Goal: Task Accomplishment & Management: Use online tool/utility

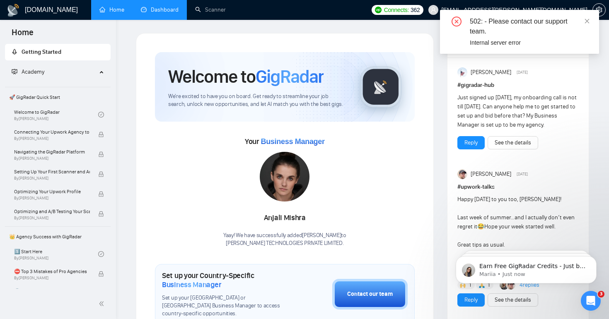
click at [161, 13] on link "Dashboard" at bounding box center [160, 9] width 38 height 7
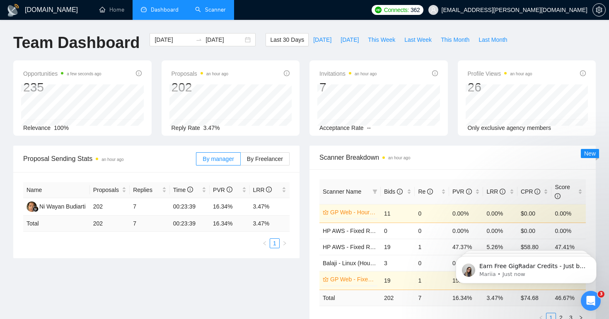
click at [200, 7] on link "Scanner" at bounding box center [210, 9] width 31 height 7
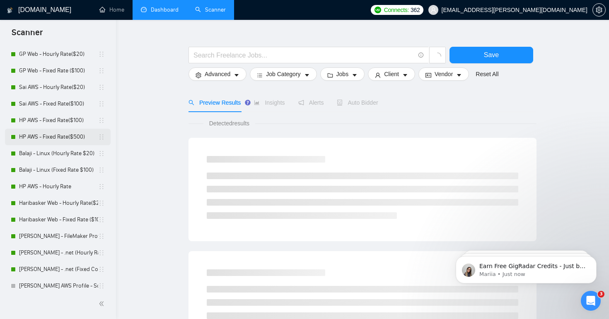
scroll to position [36, 0]
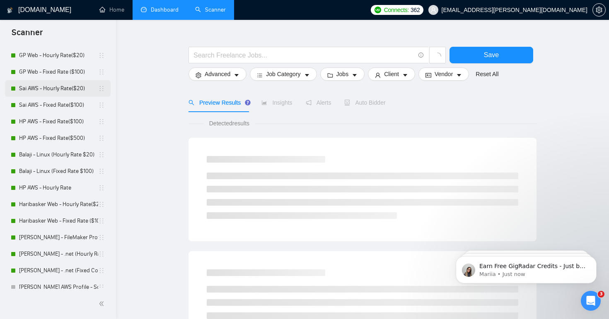
click at [63, 93] on link "Sai AWS - Hourly Rate($20)" at bounding box center [58, 88] width 79 height 17
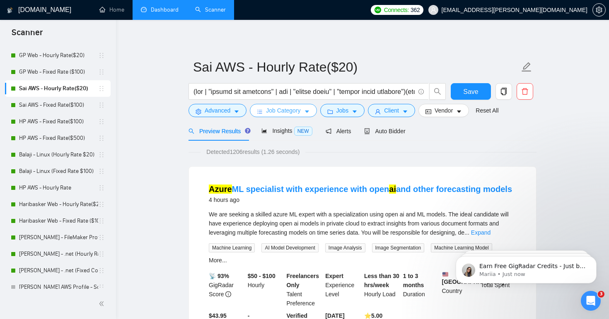
click at [310, 113] on icon "caret-down" at bounding box center [307, 112] width 6 height 6
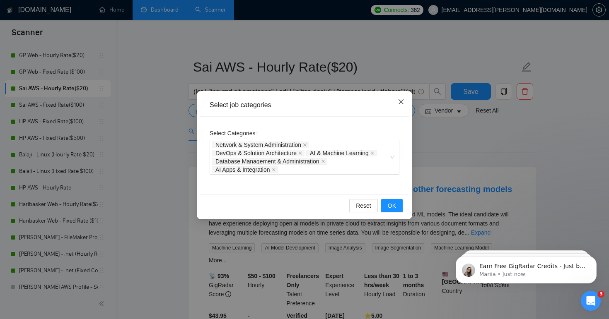
click at [400, 101] on icon "close" at bounding box center [400, 101] width 5 height 5
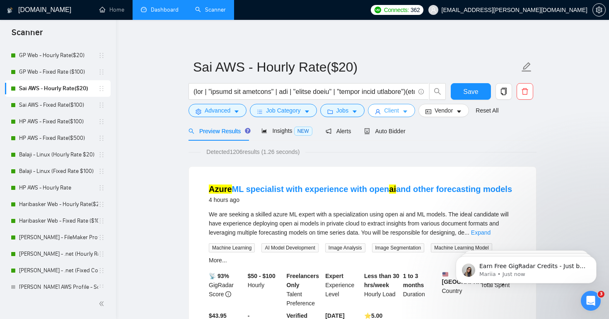
click at [397, 113] on span "Client" at bounding box center [391, 110] width 15 height 9
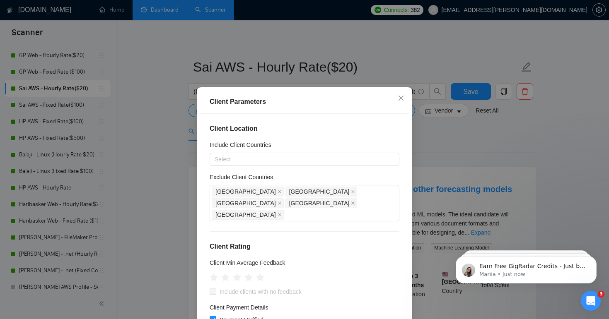
click at [434, 131] on div "Client Parameters Client Location Include Client Countries Select Exclude Clien…" at bounding box center [304, 159] width 609 height 319
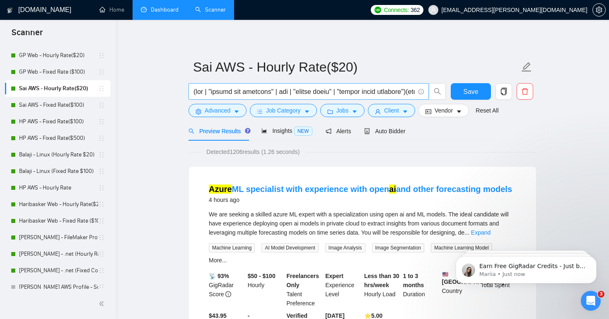
click at [394, 100] on span at bounding box center [308, 91] width 240 height 17
click at [394, 109] on span "Client" at bounding box center [391, 110] width 15 height 9
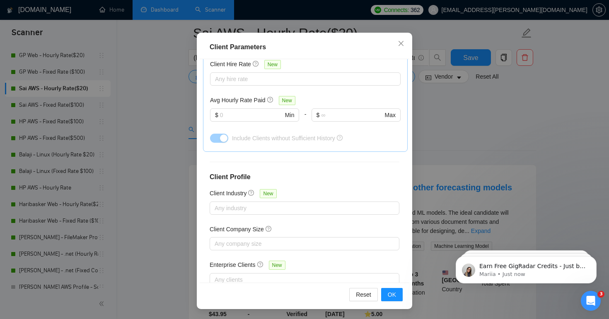
scroll to position [306, 0]
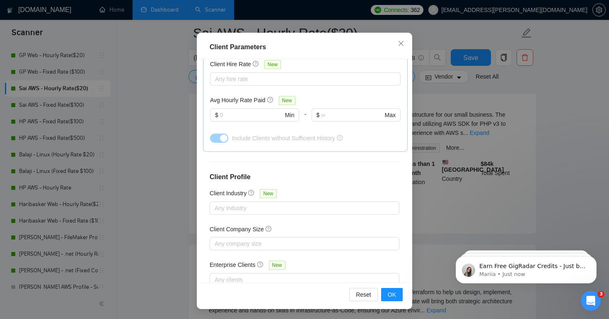
click at [525, 128] on div "Client Parameters Client Location Include Client Countries Select Exclude Clien…" at bounding box center [304, 159] width 609 height 319
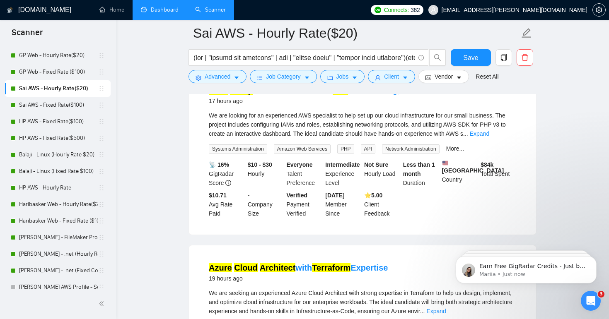
scroll to position [241, 0]
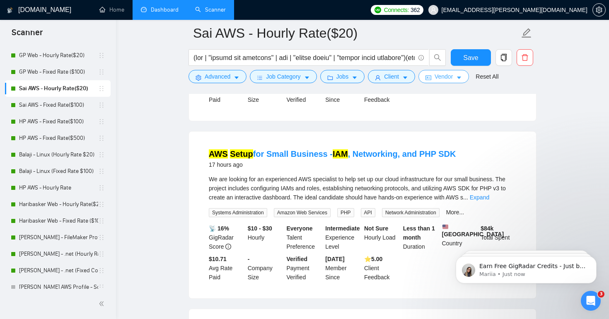
click at [453, 81] on span "Vendor" at bounding box center [443, 76] width 18 height 9
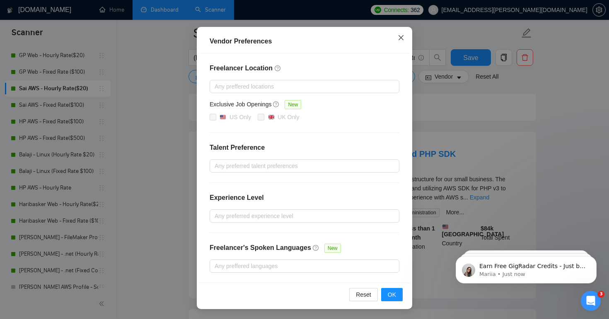
click at [400, 37] on icon "close" at bounding box center [400, 37] width 7 height 7
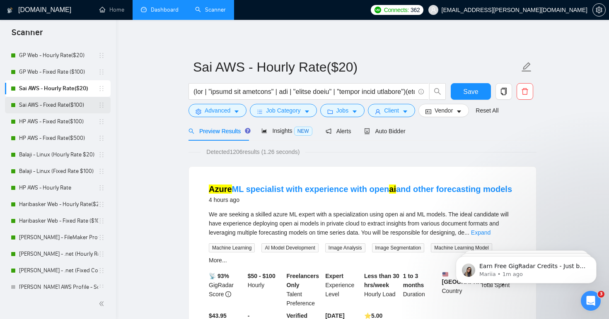
scroll to position [0, 0]
click at [70, 100] on link "Sai AWS - Fixed Rate($100)" at bounding box center [58, 105] width 79 height 17
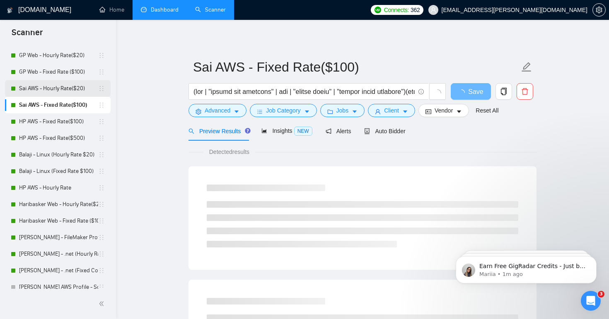
click at [72, 85] on link "Sai AWS - Hourly Rate($20)" at bounding box center [58, 88] width 79 height 17
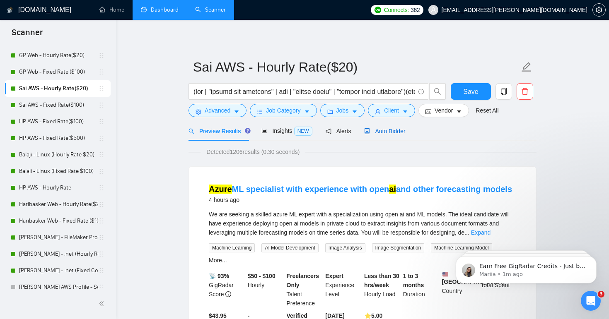
click at [368, 132] on icon "robot" at bounding box center [367, 131] width 6 height 6
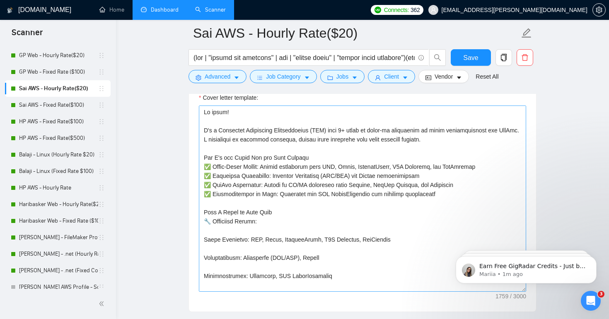
scroll to position [1004, 0]
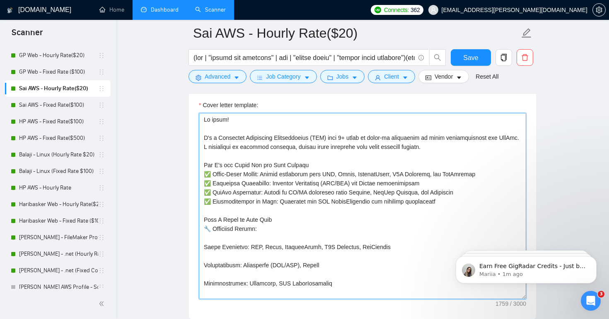
click at [233, 156] on textarea "Cover letter template:" at bounding box center [362, 206] width 327 height 186
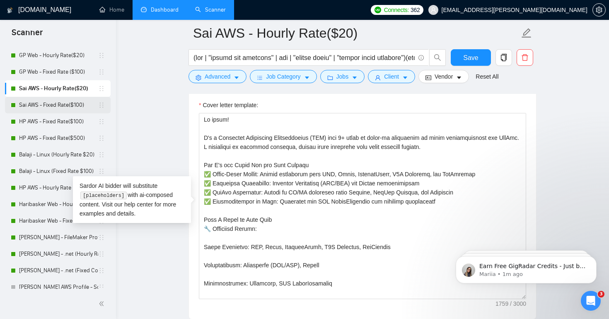
click at [68, 105] on link "Sai AWS - Fixed Rate($100)" at bounding box center [58, 105] width 79 height 17
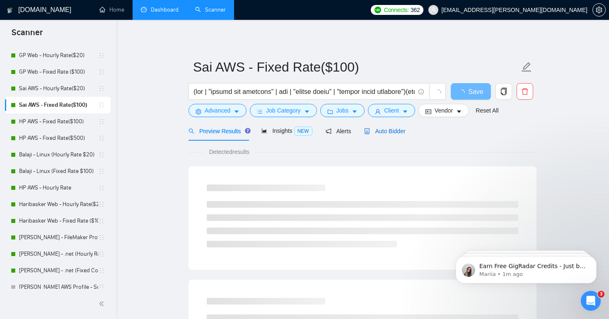
click at [377, 129] on span "Auto Bidder" at bounding box center [384, 131] width 41 height 7
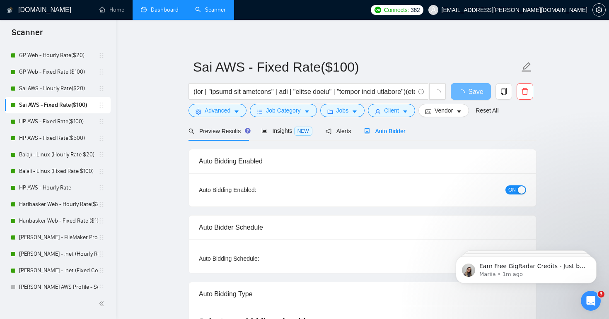
radio input "false"
radio input "true"
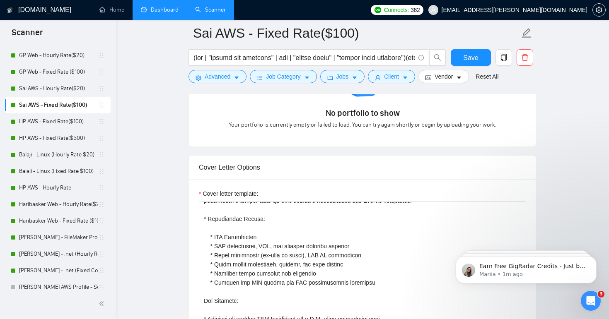
scroll to position [139, 0]
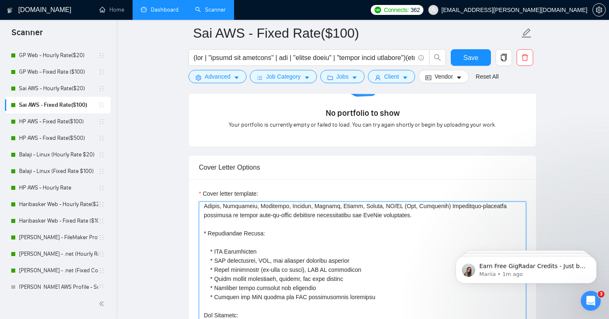
click at [317, 273] on textarea "Cover letter template:" at bounding box center [362, 295] width 327 height 186
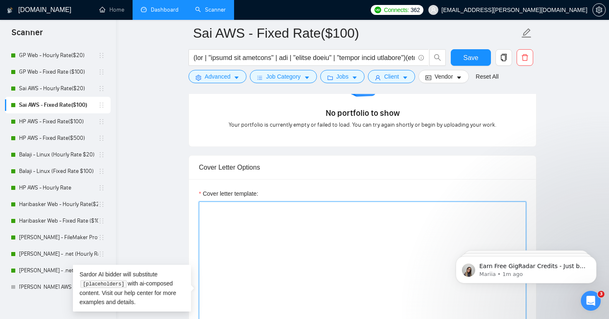
scroll to position [0, 0]
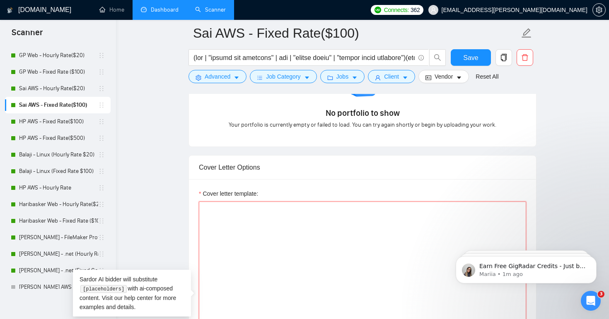
paste textarea "Lo ipsum! D's a Consectet Adipiscing Elitseddoeius (TEM) inci 3+ utlab et dolor…"
type textarea "Lo ipsum! D's a Consectet Adipiscing Elitseddoeius (TEM) inci 3+ utlab et dolor…"
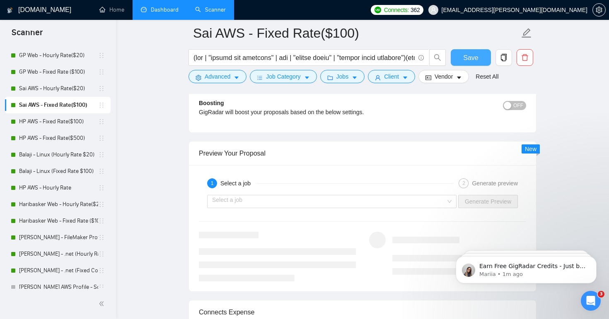
scroll to position [1583, 0]
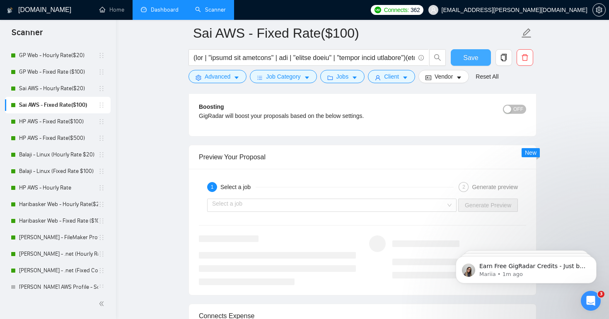
click at [474, 59] on span "Save" at bounding box center [470, 58] width 15 height 10
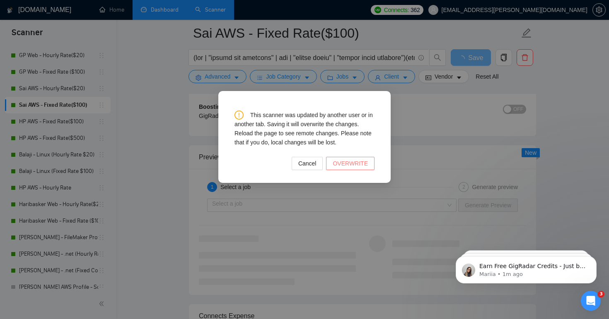
click at [352, 162] on span "OVERWRITE" at bounding box center [349, 163] width 35 height 9
